Goal: Contribute content: Contribute content

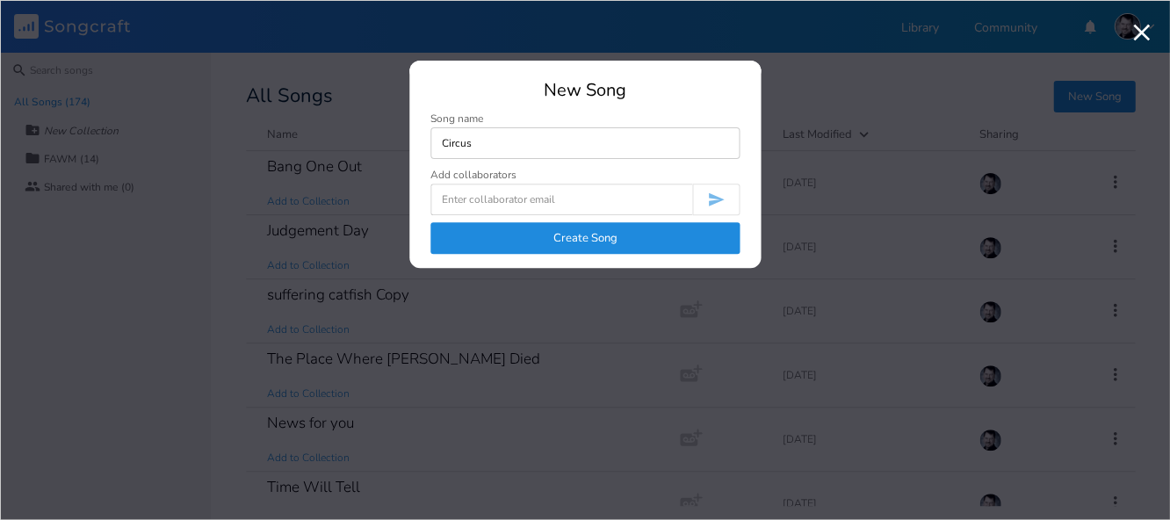
type input "Circus"
click at [583, 236] on button "Create Song" at bounding box center [584, 238] width 309 height 32
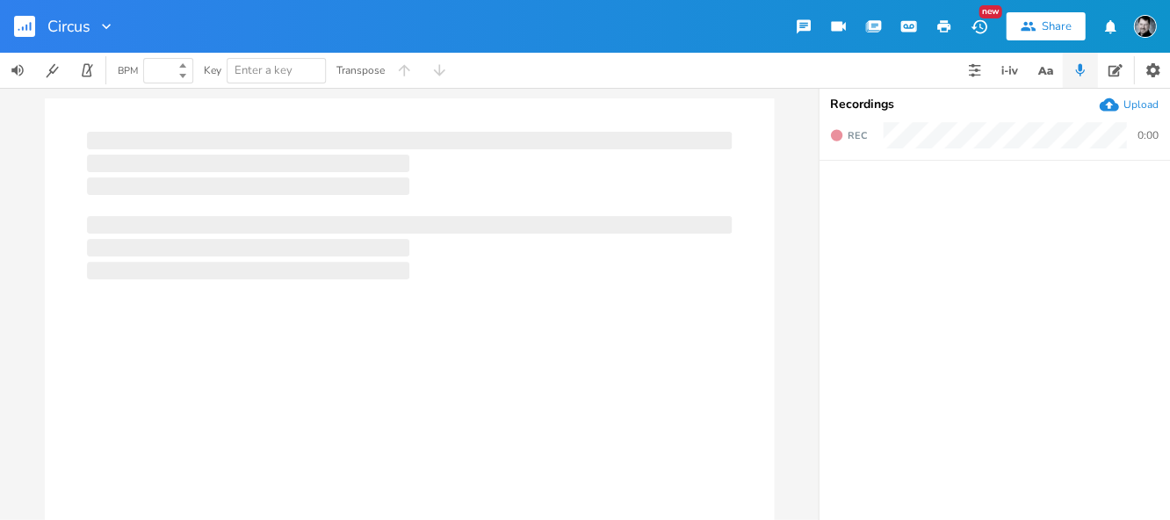
type input "100"
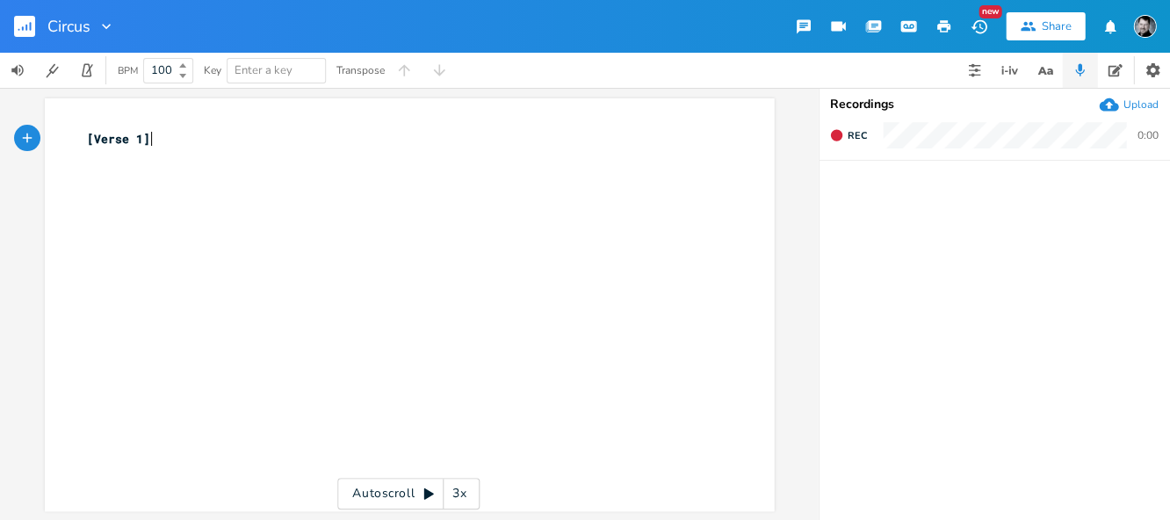
click at [224, 240] on div "xxxxxxxxxx [Verse 1] ​" at bounding box center [422, 322] width 678 height 390
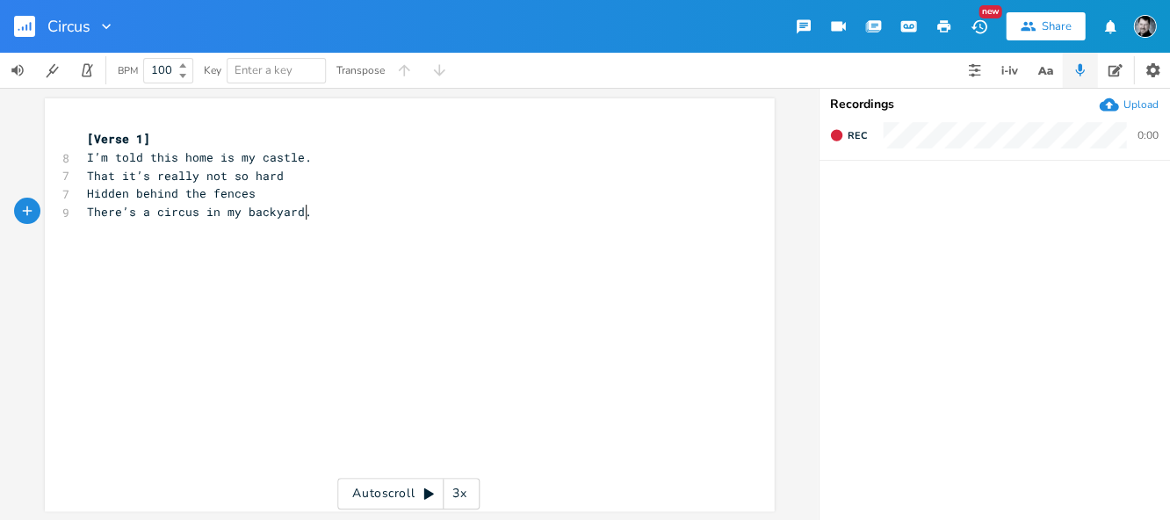
click at [87, 155] on span "I’m told this home is my castle." at bounding box center [199, 157] width 225 height 16
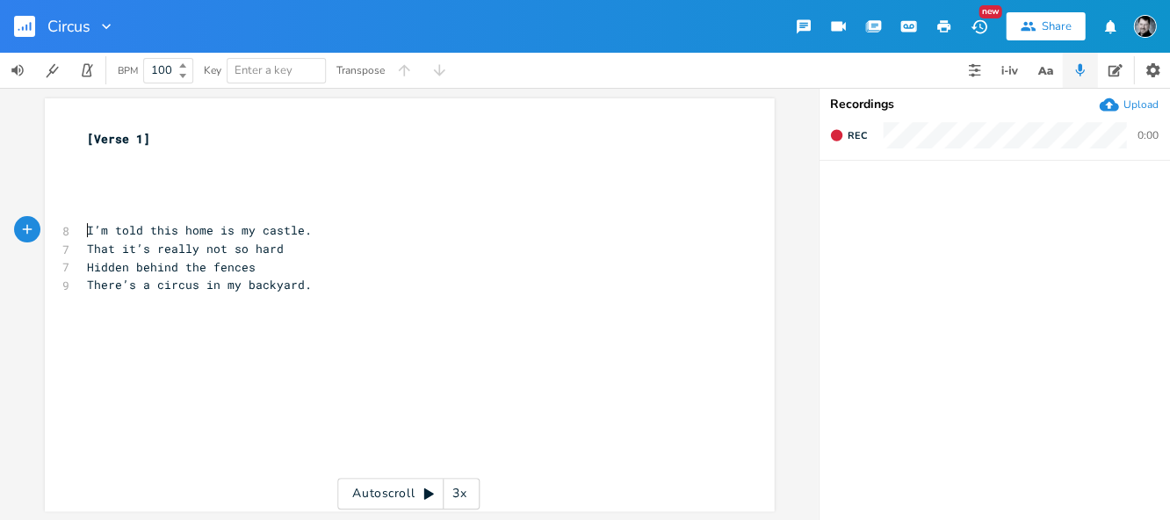
click at [121, 173] on pre "​" at bounding box center [400, 176] width 634 height 18
type textarea "I don't remember signing any lease."
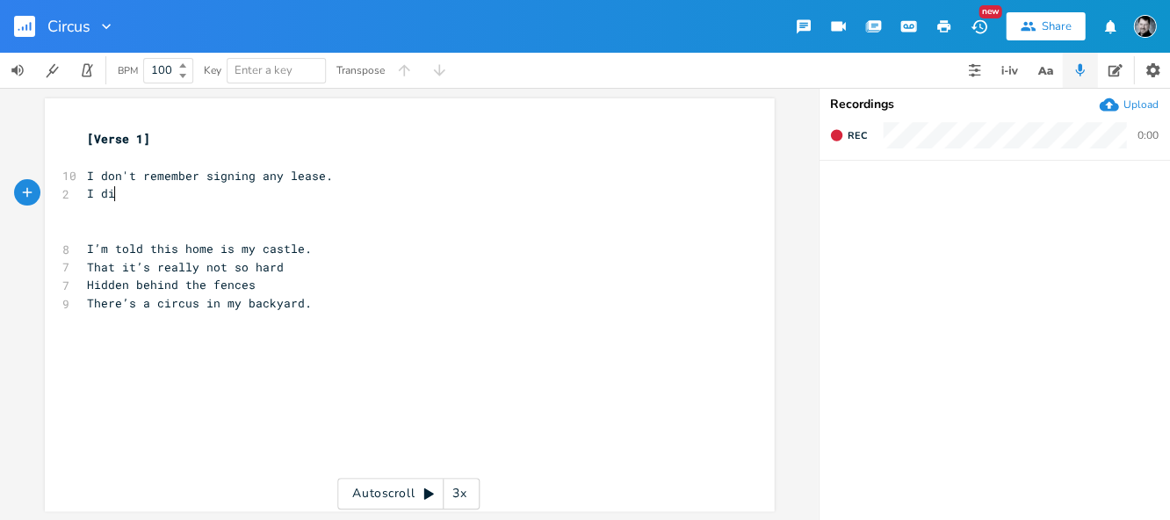
type textarea "I did"
type textarea "There'"
type textarea "it is"
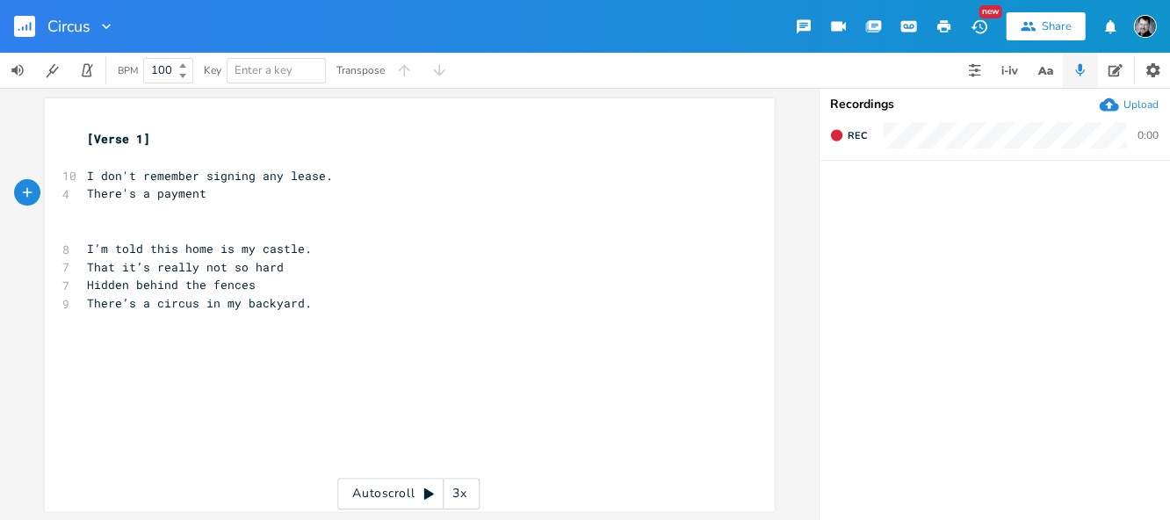
scroll to position [0, 65]
type textarea "e's a payment I don't know I"
type textarea "on my m"
type textarea "Mastercoard"
type textarea "ard."
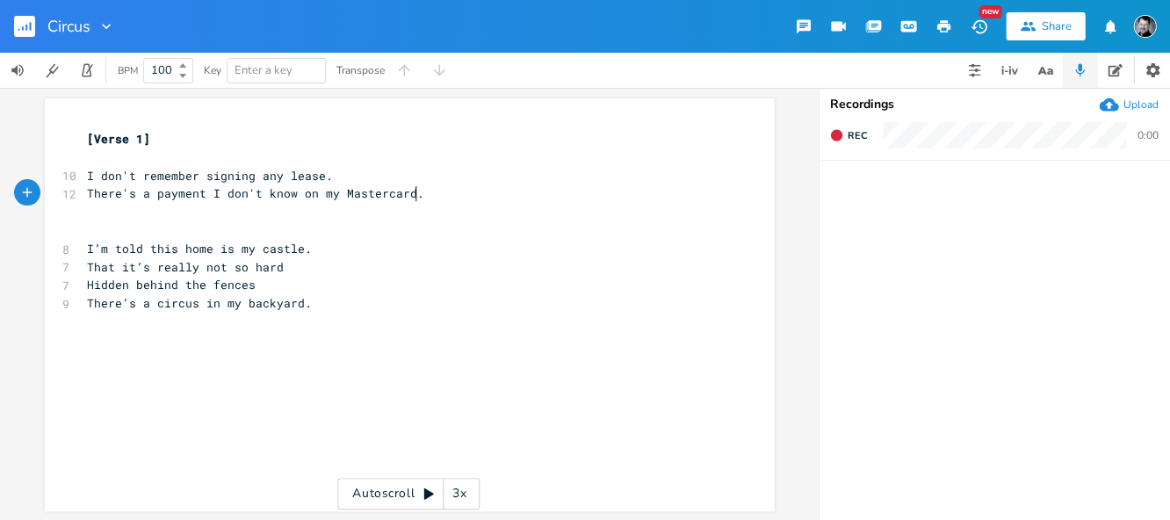
scroll to position [0, 17]
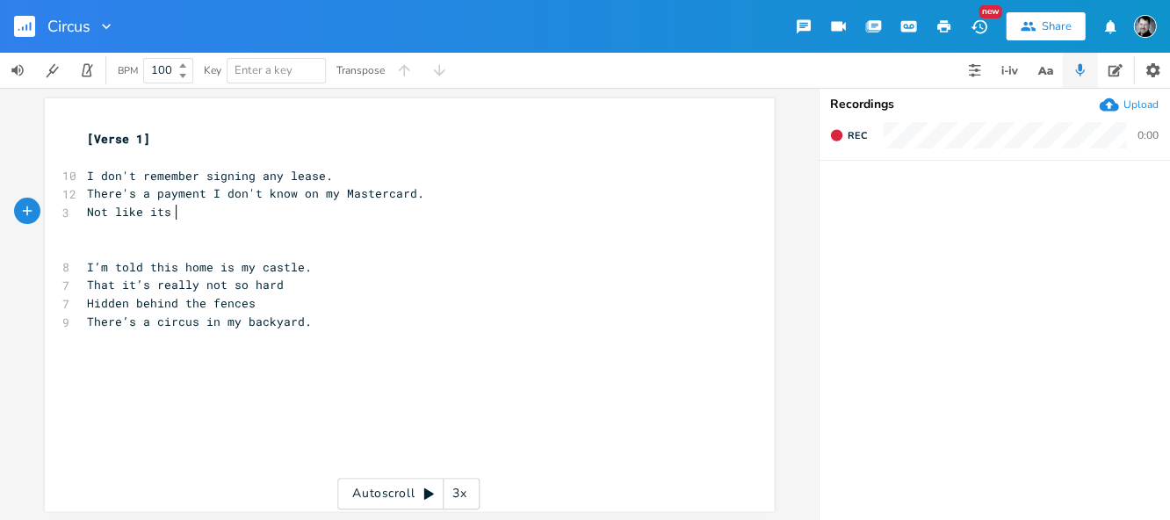
type textarea "Not like its a"
type textarea "t's ajob"
type textarea "job for the police."
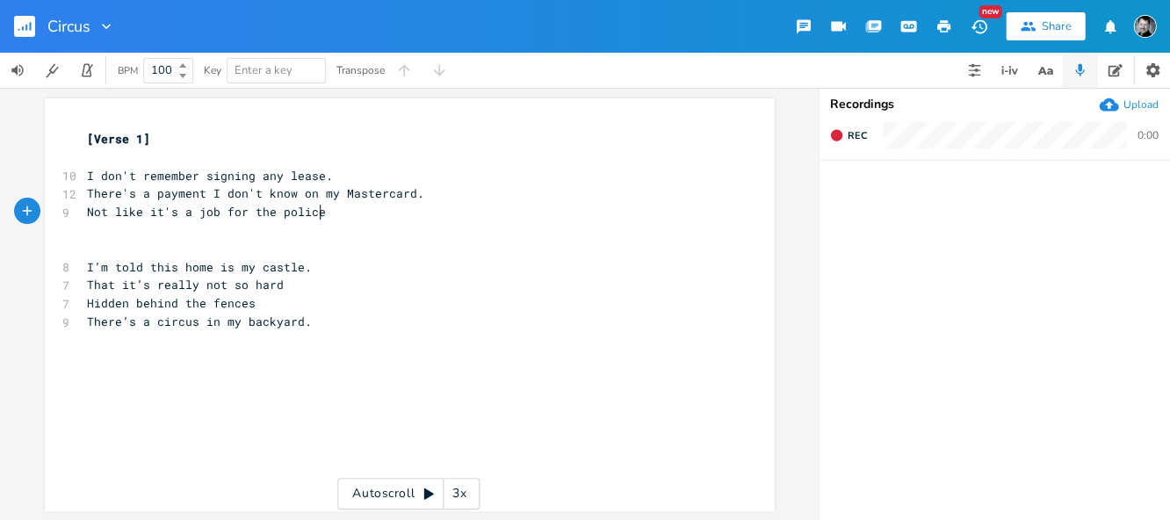
scroll to position [0, 77]
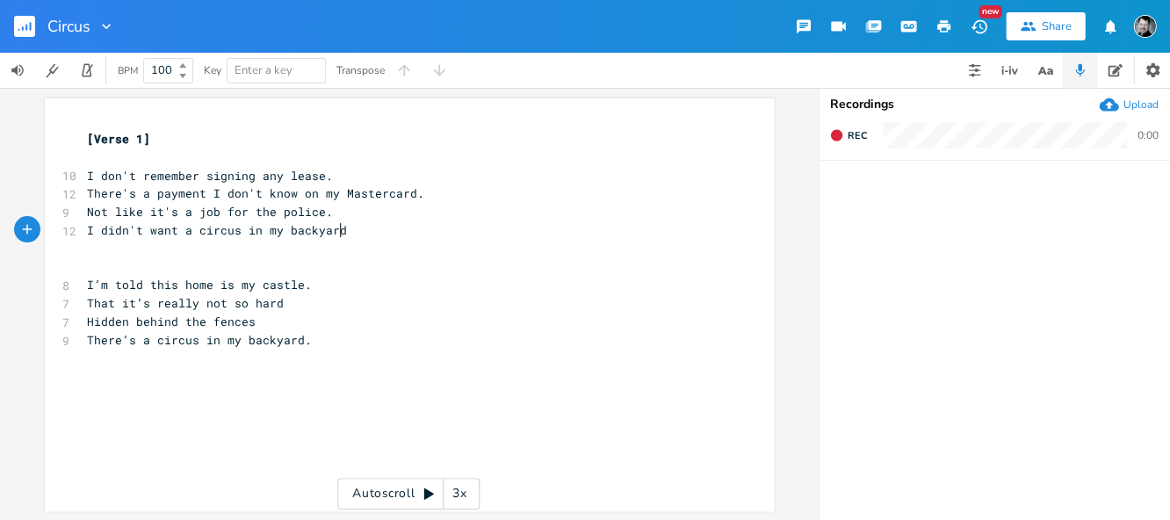
type textarea "I didn't want a circus in my backyard."
click at [355, 270] on pre "​" at bounding box center [400, 267] width 634 height 18
click at [854, 130] on span "Rec" at bounding box center [856, 135] width 19 height 13
click at [854, 137] on span "End" at bounding box center [857, 135] width 20 height 13
